Goal: Information Seeking & Learning: Check status

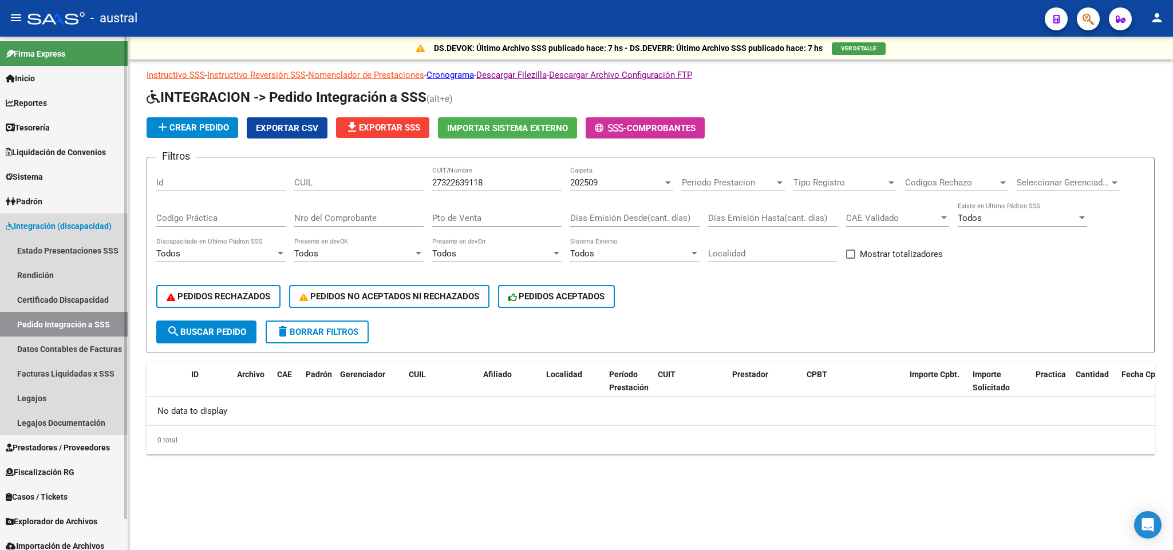
click at [69, 329] on link "Pedido Integración a SSS" at bounding box center [64, 324] width 128 height 25
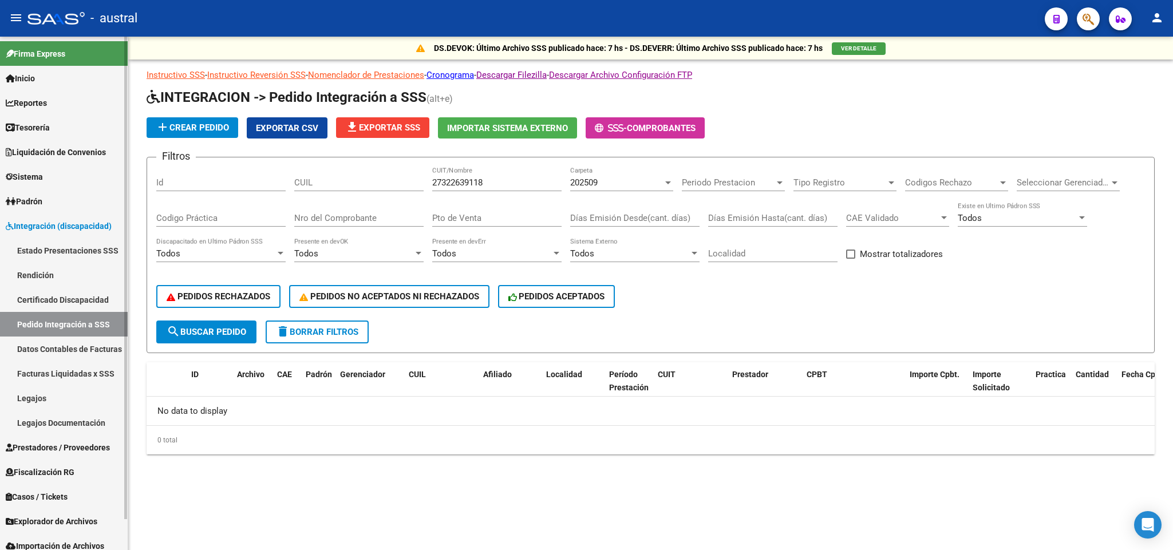
click at [59, 395] on link "Legajos" at bounding box center [64, 398] width 128 height 25
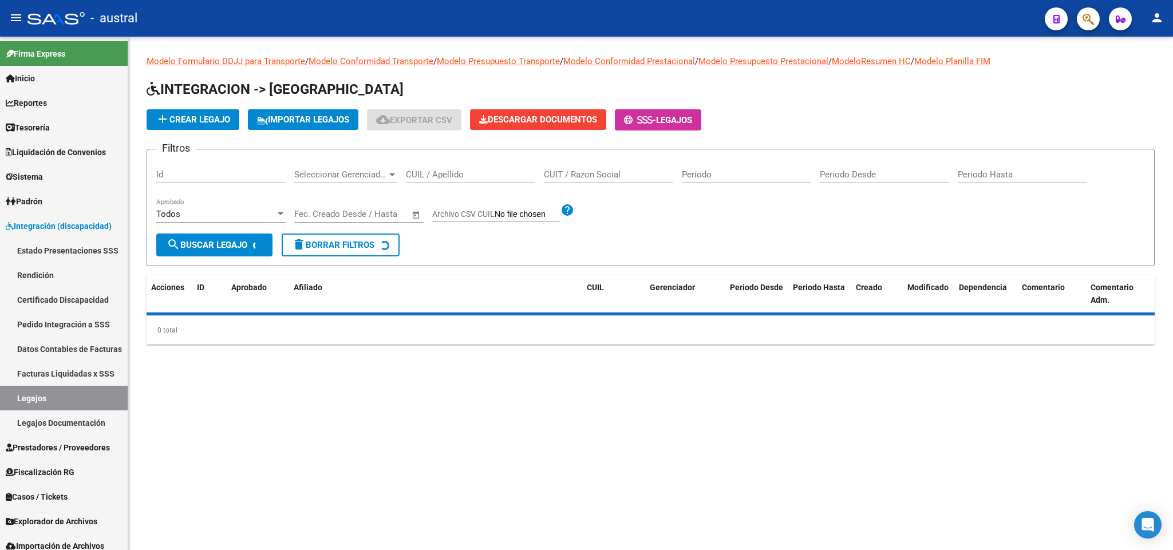
click at [464, 180] on div "CUIL / Apellido" at bounding box center [470, 171] width 129 height 25
click at [471, 174] on input "CUIL / Apellido" at bounding box center [470, 174] width 129 height 10
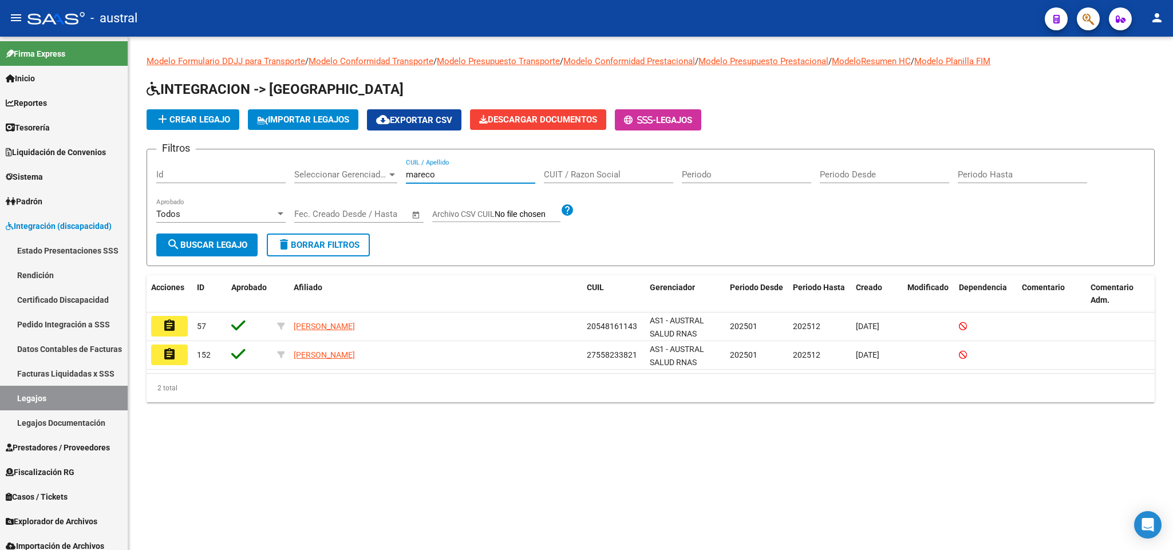
drag, startPoint x: 450, startPoint y: 177, endPoint x: 383, endPoint y: 177, distance: 67.5
click at [383, 177] on div "Filtros Id Seleccionar Gerenciador Seleccionar Gerenciador mareco CUIL / Apelli…" at bounding box center [650, 196] width 989 height 75
click at [442, 167] on div "binn CUIL / Apellido" at bounding box center [470, 171] width 129 height 25
click at [216, 249] on span "search Buscar Legajo" at bounding box center [207, 245] width 81 height 10
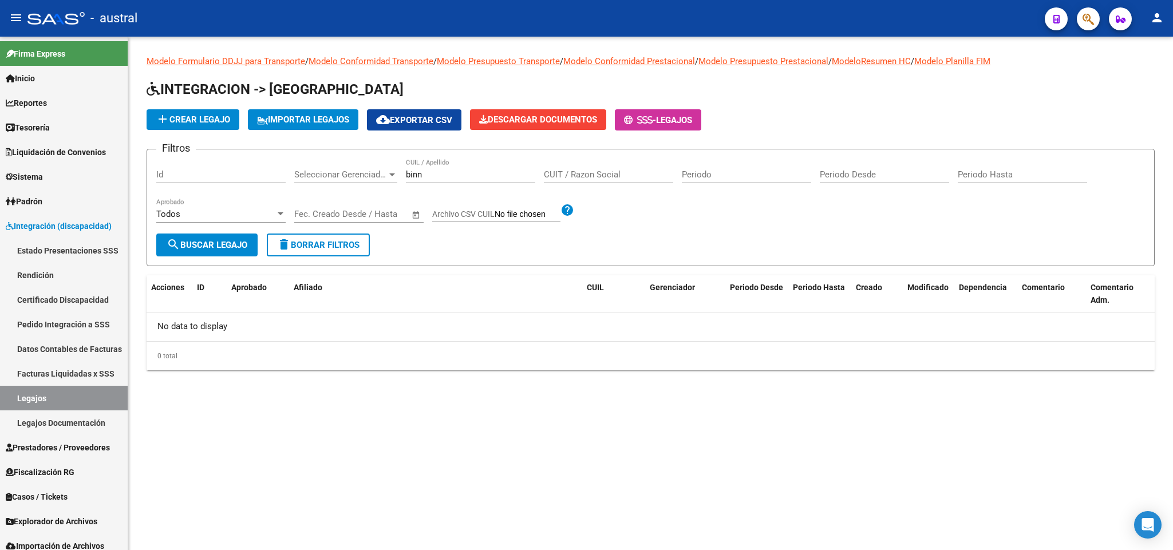
drag, startPoint x: 435, startPoint y: 174, endPoint x: 366, endPoint y: 172, distance: 68.7
click at [366, 172] on div "Filtros Id Seleccionar Gerenciador Seleccionar Gerenciador binn CUIL / Apellido…" at bounding box center [650, 196] width 989 height 75
click at [409, 174] on input "´dante" at bounding box center [470, 174] width 129 height 10
drag, startPoint x: 450, startPoint y: 168, endPoint x: 423, endPoint y: 175, distance: 27.8
click at [424, 175] on div "[PERSON_NAME] / Apellido" at bounding box center [470, 171] width 129 height 25
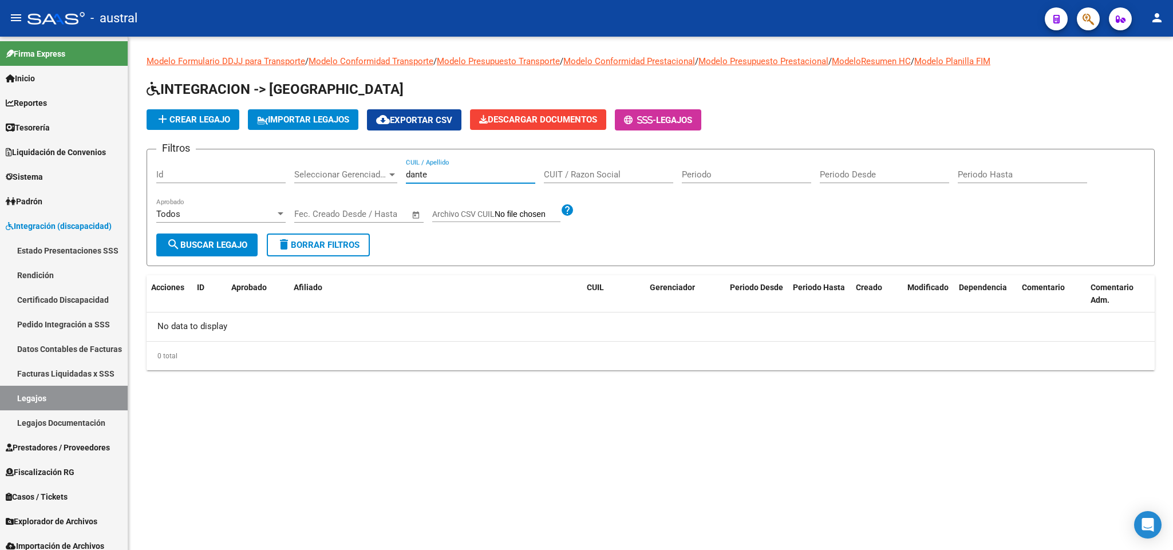
drag, startPoint x: 438, startPoint y: 175, endPoint x: 278, endPoint y: 158, distance: 161.2
click at [278, 158] on form "Filtros Id Seleccionar Gerenciador Seleccionar Gerenciador [PERSON_NAME] / Apel…" at bounding box center [651, 207] width 1008 height 117
drag, startPoint x: 447, startPoint y: 180, endPoint x: 426, endPoint y: 172, distance: 22.1
click at [377, 170] on div "Filtros Id Seleccionar Gerenciador Seleccionar Gerenciador [PERSON_NAME] / Apel…" at bounding box center [650, 196] width 989 height 75
click at [431, 174] on input "fausto" at bounding box center [470, 174] width 129 height 10
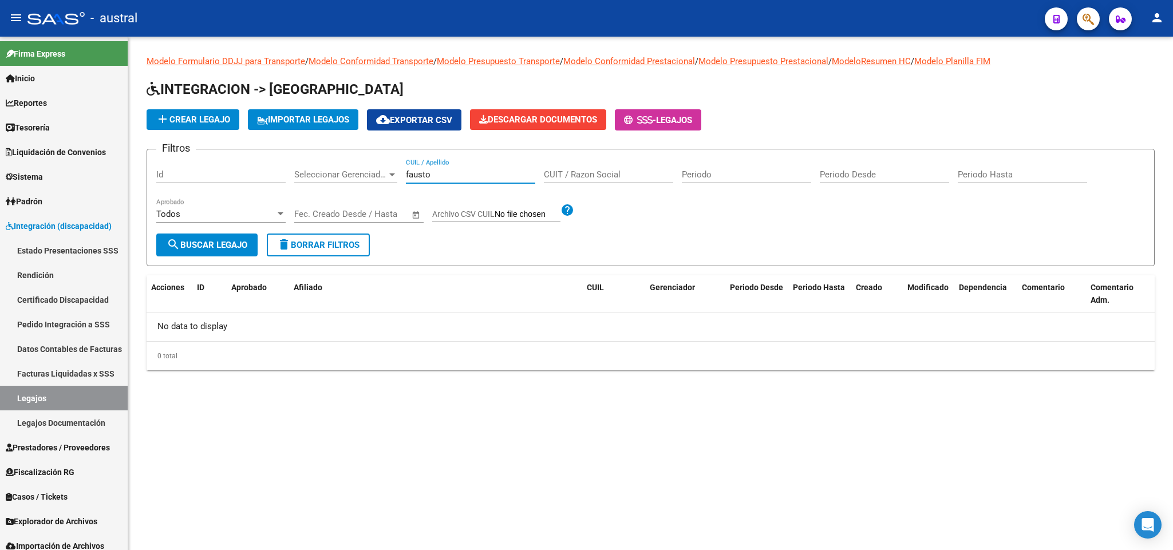
click at [431, 174] on input "fausto" at bounding box center [470, 174] width 129 height 10
type input "[PERSON_NAME]"
